Goal: Find specific page/section: Find specific page/section

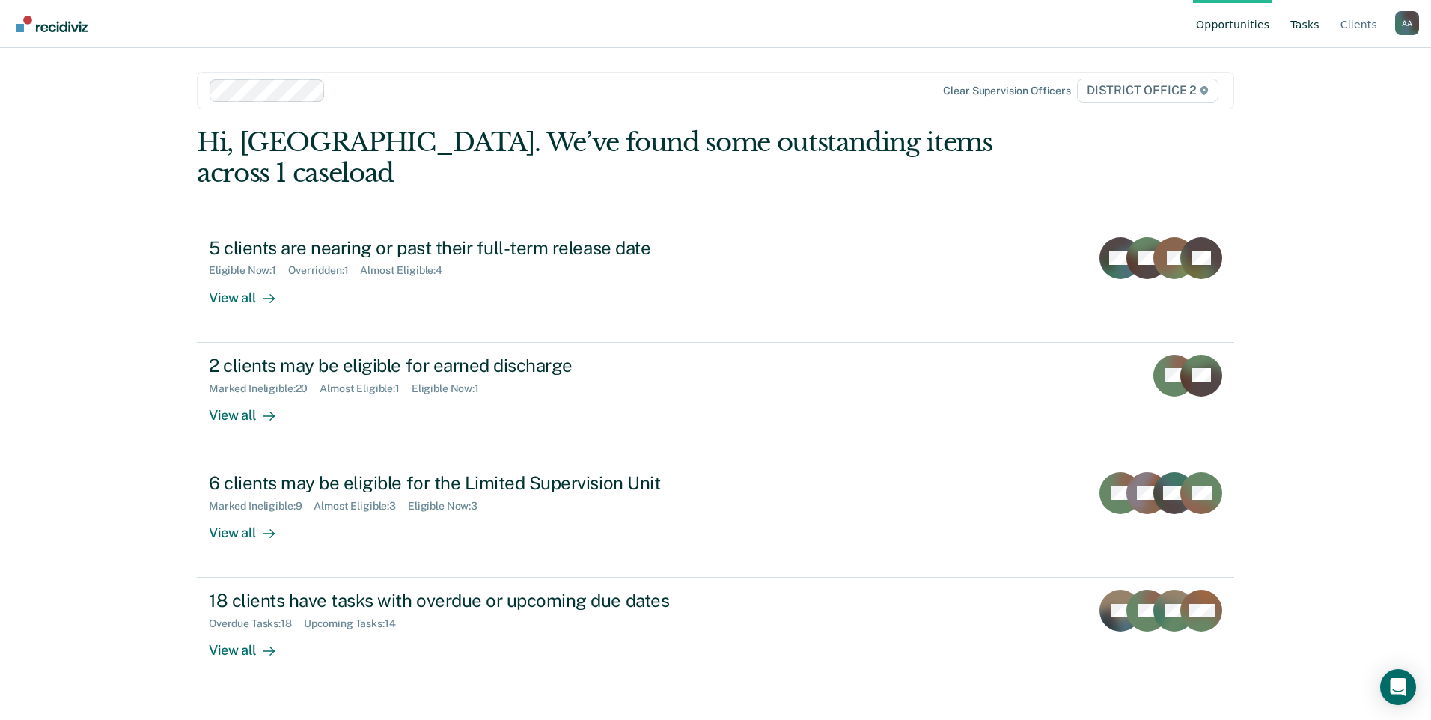
click at [1301, 28] on link "Tasks" at bounding box center [1305, 24] width 35 height 48
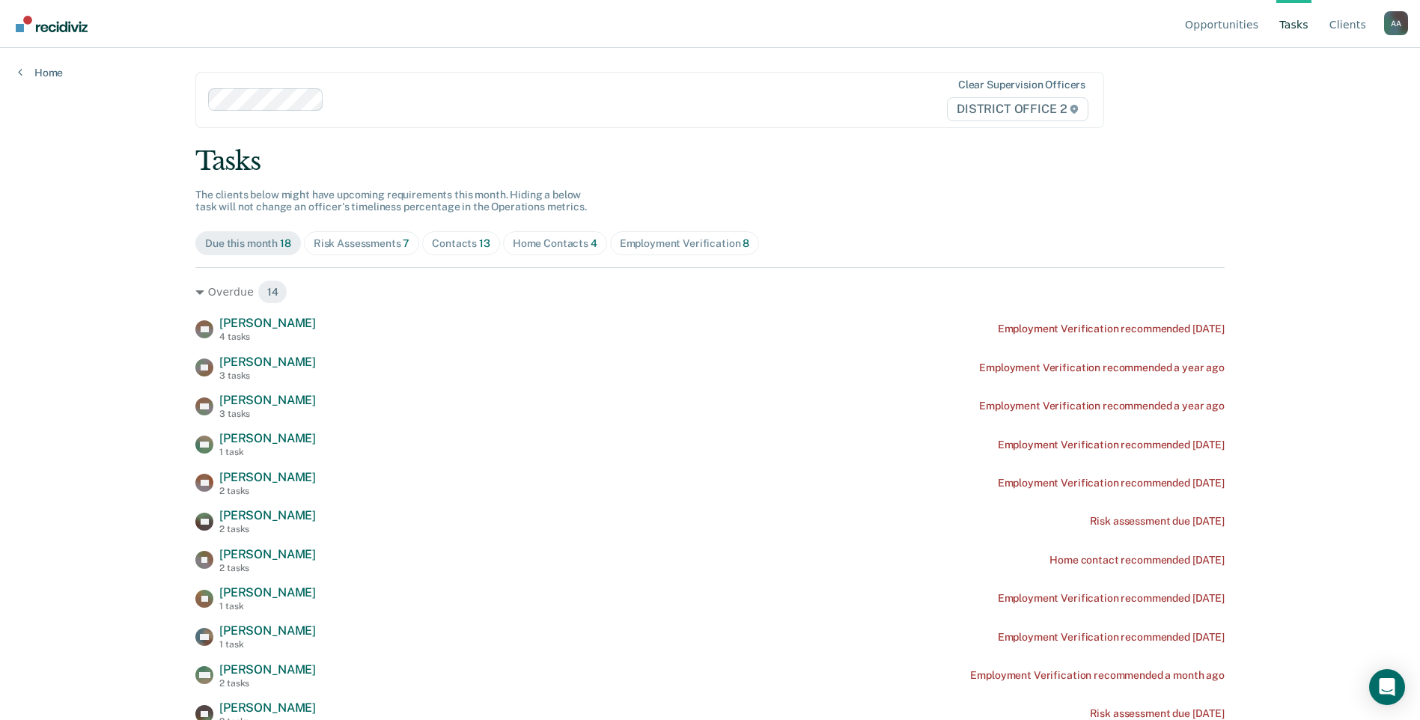
click at [455, 253] on span "Contacts 13" at bounding box center [461, 243] width 78 height 24
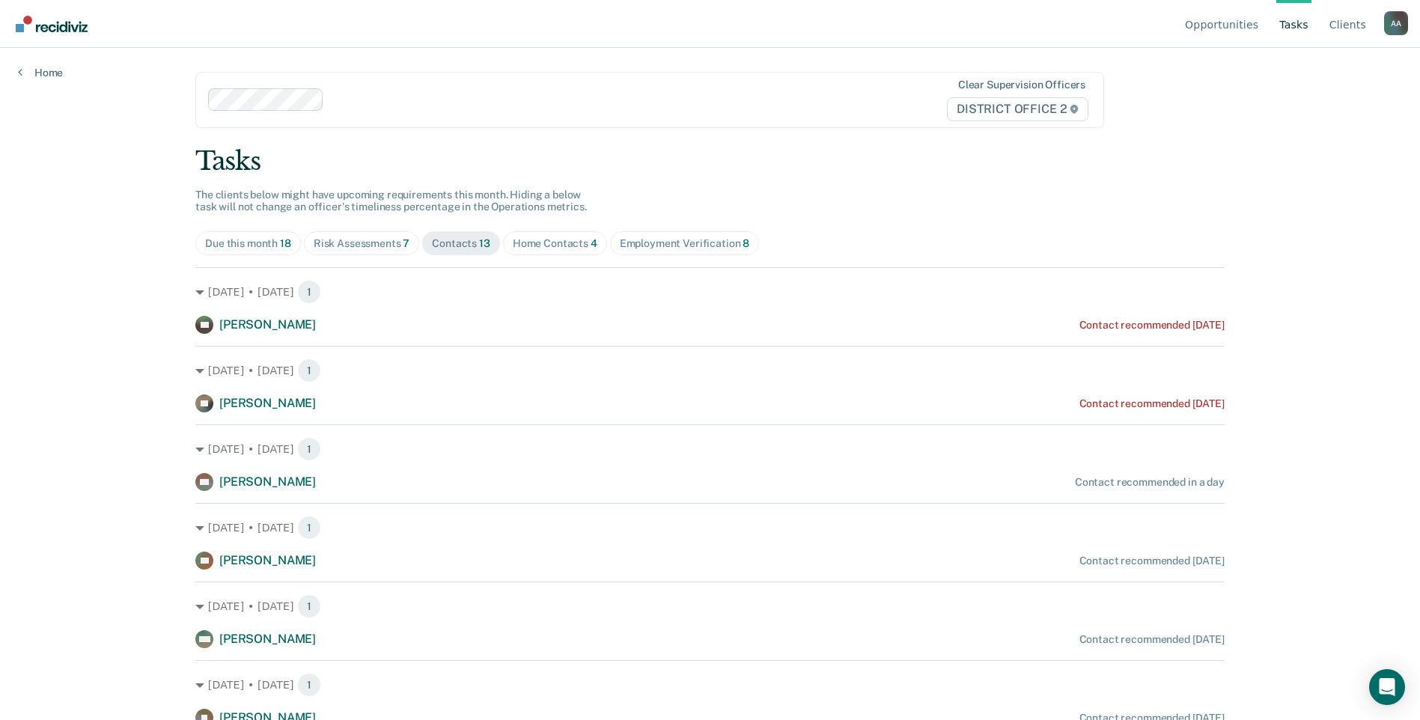
click at [360, 255] on span "Risk Assessments 7" at bounding box center [362, 243] width 116 height 24
